Goal: Task Accomplishment & Management: Use online tool/utility

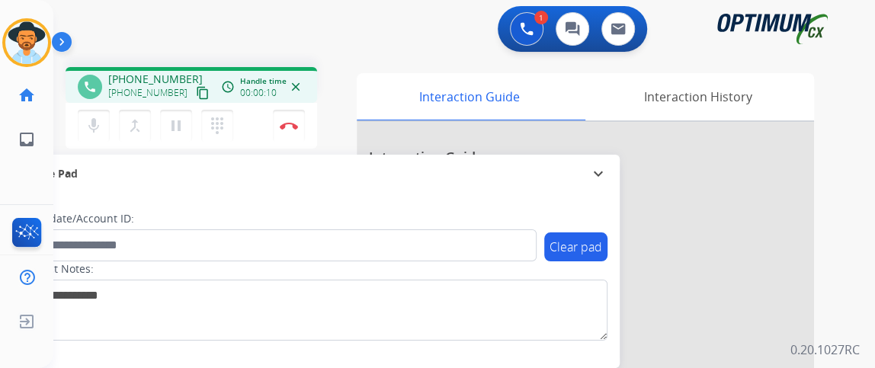
click at [194, 93] on button "content_copy" at bounding box center [203, 93] width 18 height 18
click at [104, 120] on button "mic Mute" at bounding box center [94, 126] width 32 height 32
click at [104, 120] on button "mic_off Mute" at bounding box center [94, 126] width 32 height 32
click at [104, 114] on button "mic Mute" at bounding box center [94, 126] width 32 height 32
click at [104, 114] on button "mic_off Mute" at bounding box center [94, 126] width 32 height 32
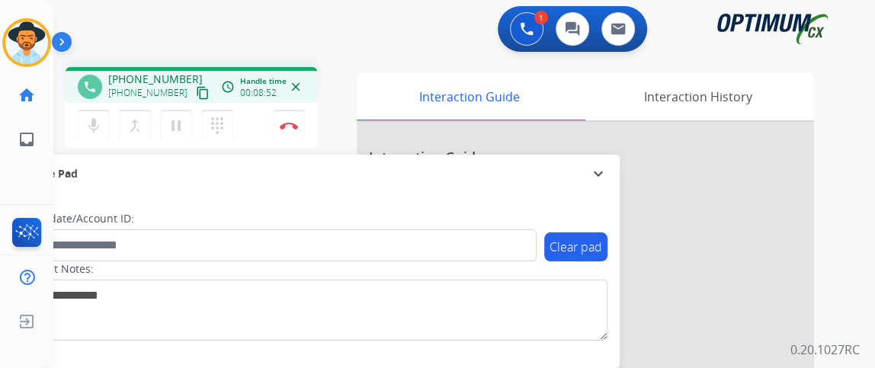
click at [98, 143] on div "mic Mute merge_type Bridge pause Hold dialpad Dialpad Disconnect" at bounding box center [192, 126] width 252 height 46
click at [98, 135] on button "mic Mute" at bounding box center [94, 126] width 32 height 32
click at [98, 135] on button "mic_off Mute" at bounding box center [94, 126] width 32 height 32
click at [85, 117] on mat-icon "mic" at bounding box center [94, 126] width 18 height 18
click at [101, 117] on mat-icon "mic_off" at bounding box center [94, 126] width 18 height 18
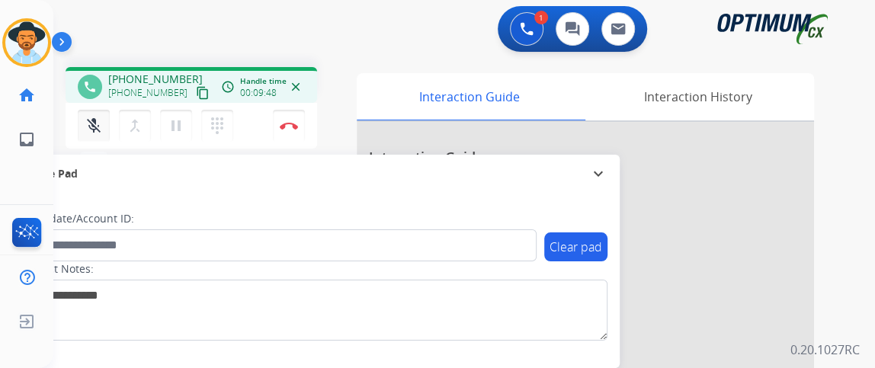
click at [101, 117] on mat-icon "mic_off" at bounding box center [94, 126] width 18 height 18
click at [92, 117] on mat-icon "mic" at bounding box center [94, 126] width 18 height 18
click at [92, 117] on mat-icon "mic_off" at bounding box center [94, 126] width 18 height 18
click at [97, 119] on mat-icon "mic" at bounding box center [94, 126] width 18 height 18
drag, startPoint x: 97, startPoint y: 119, endPoint x: 94, endPoint y: 111, distance: 8.2
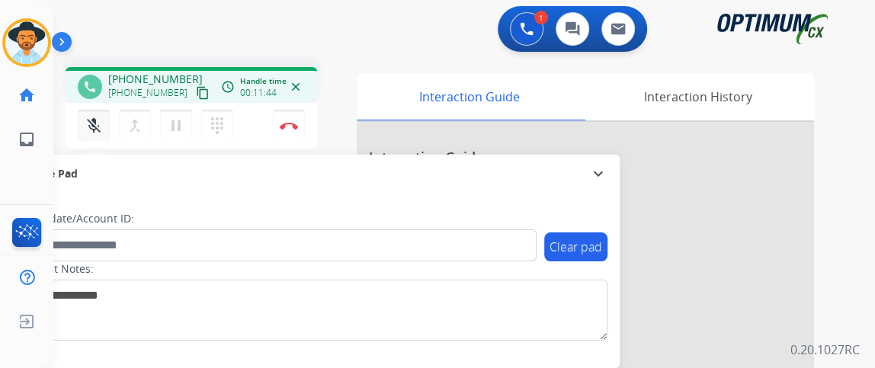
click at [97, 118] on mat-icon "mic_off" at bounding box center [94, 126] width 18 height 18
click at [94, 114] on button "mic Mute" at bounding box center [94, 126] width 32 height 32
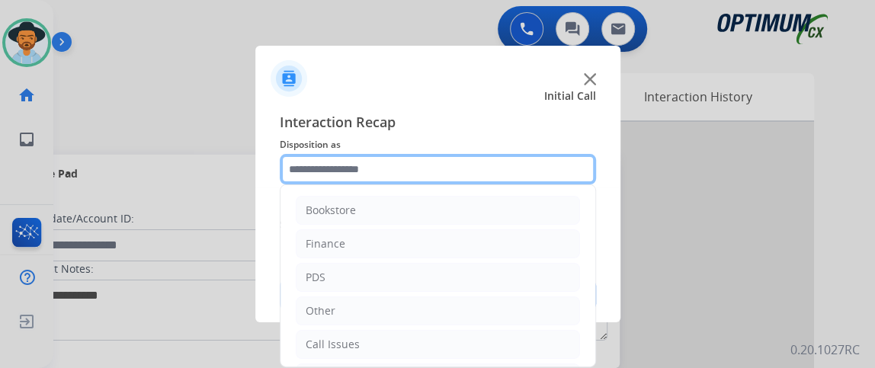
drag, startPoint x: 400, startPoint y: 159, endPoint x: 396, endPoint y: 152, distance: 7.8
click at [400, 158] on input "text" at bounding box center [438, 169] width 316 height 30
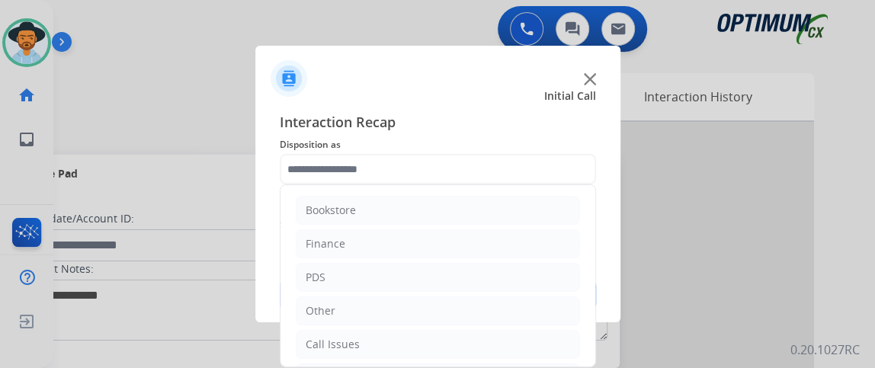
click at [396, 152] on span "Disposition as" at bounding box center [438, 145] width 316 height 18
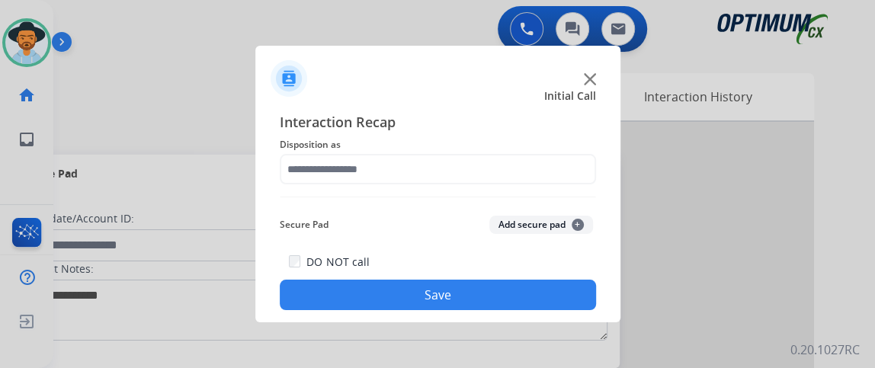
click at [588, 201] on div "Interaction Recap Disposition as Secure Pad Add secure pad + DO NOT call Save" at bounding box center [438, 210] width 316 height 199
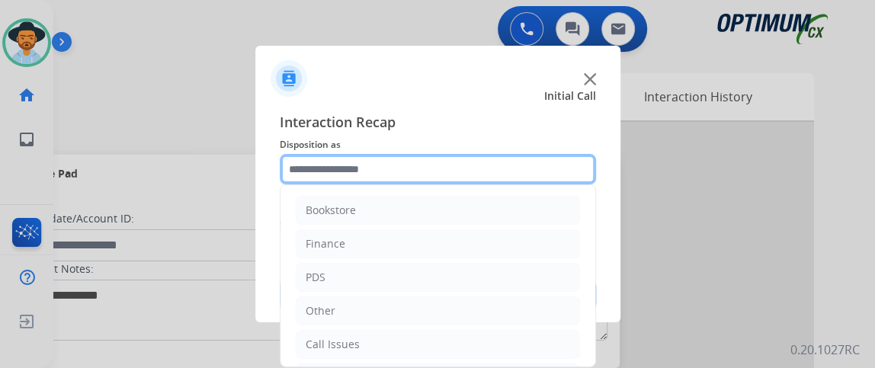
click at [579, 174] on input "text" at bounding box center [438, 169] width 316 height 30
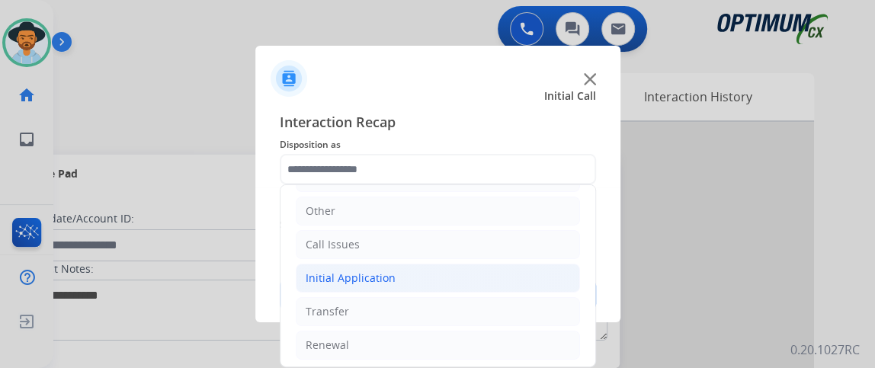
click at [531, 275] on li "Initial Application" at bounding box center [438, 278] width 284 height 29
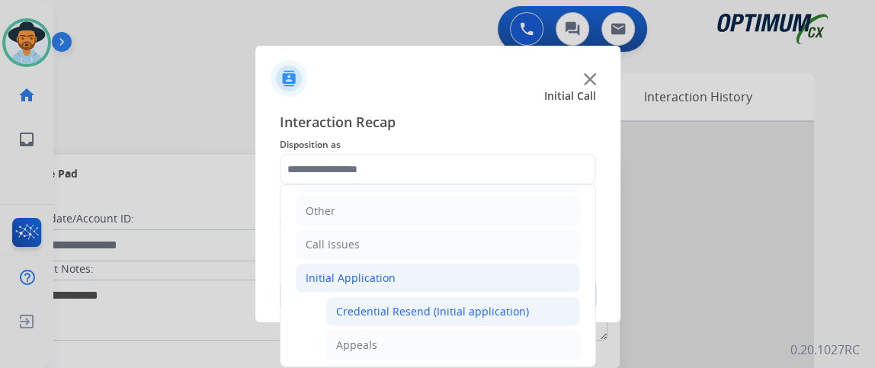
click at [522, 298] on li "Credential Resend (Initial application)" at bounding box center [453, 311] width 254 height 29
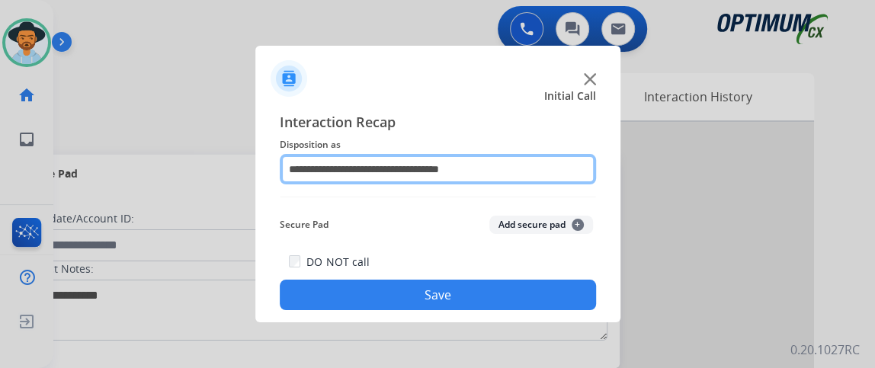
click at [545, 170] on input "**********" at bounding box center [438, 169] width 316 height 30
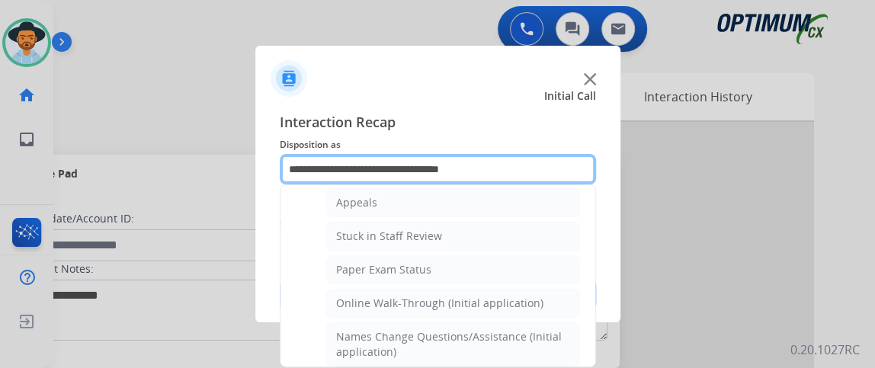
scroll to position [295, 0]
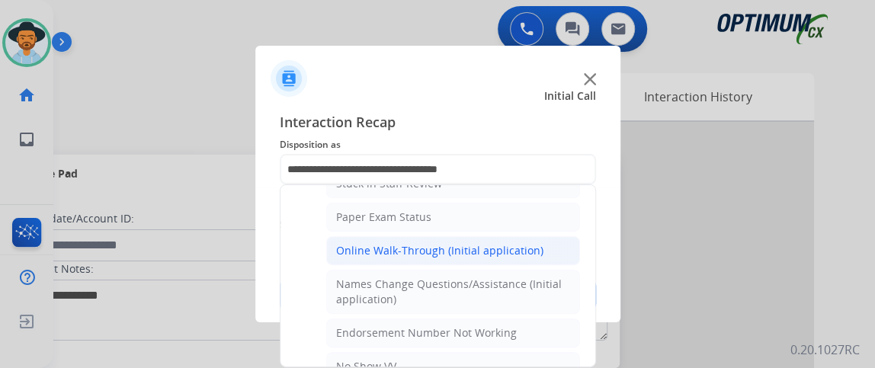
click at [556, 250] on li "Online Walk-Through (Initial application)" at bounding box center [453, 250] width 254 height 29
type input "**********"
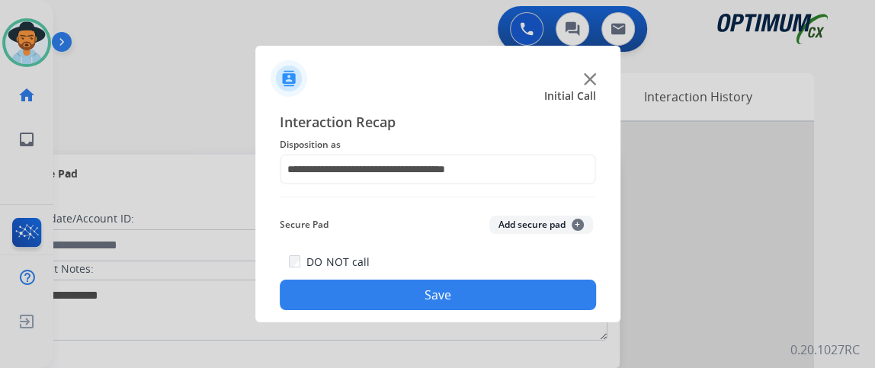
click at [555, 277] on div "DO NOT call Save" at bounding box center [438, 281] width 316 height 58
click at [553, 292] on button "Save" at bounding box center [438, 295] width 316 height 30
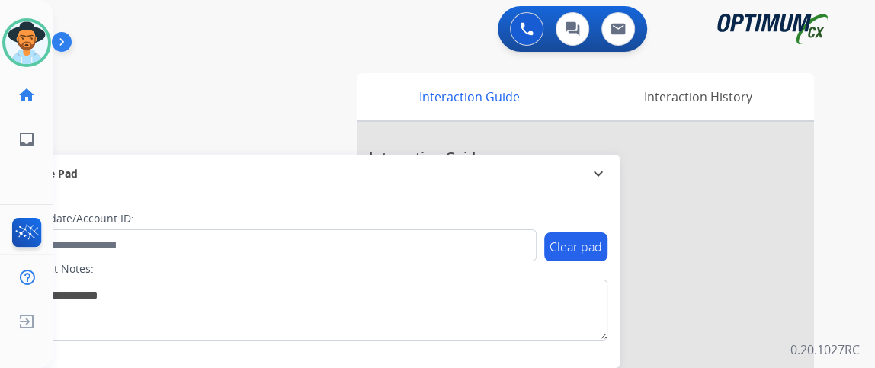
click at [82, 135] on div "swap_horiz Break voice bridge close_fullscreen Connect 3-Way Call merge_type Se…" at bounding box center [445, 373] width 785 height 636
click at [81, 134] on div "swap_horiz Break voice bridge close_fullscreen Connect 3-Way Call merge_type Se…" at bounding box center [445, 373] width 785 height 636
